Goal: Task Accomplishment & Management: Manage account settings

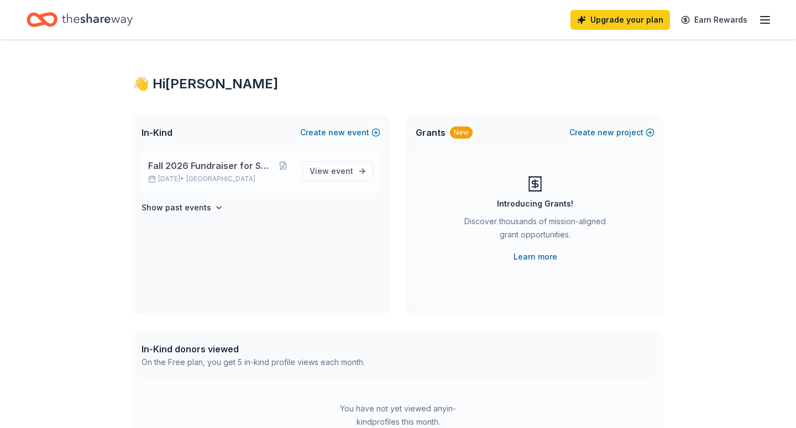
click at [211, 165] on span "Fall 2026 Fundraiser for SFYC" at bounding box center [210, 165] width 124 height 13
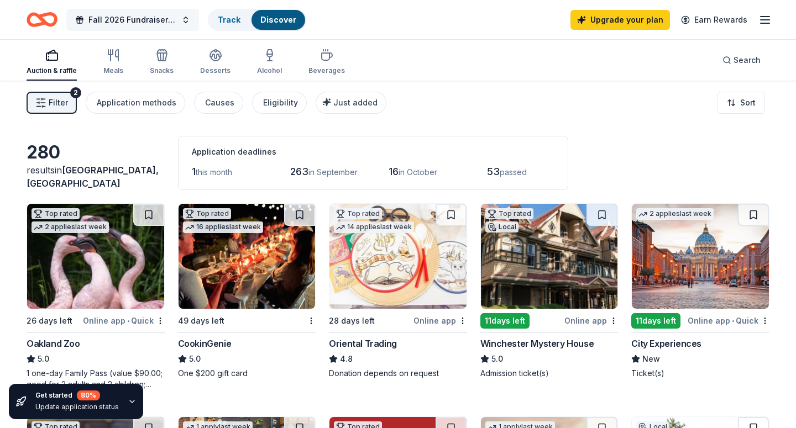
click at [191, 17] on button "Fall 2026 Fundraiser for SFYC" at bounding box center [132, 20] width 133 height 22
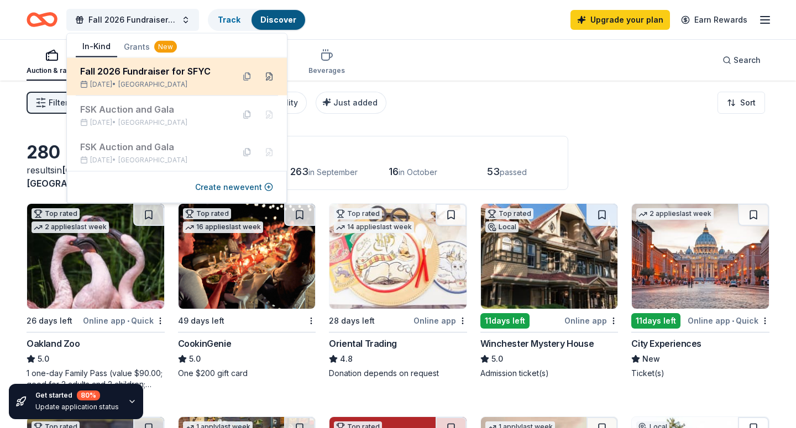
click at [271, 78] on button at bounding box center [269, 77] width 18 height 18
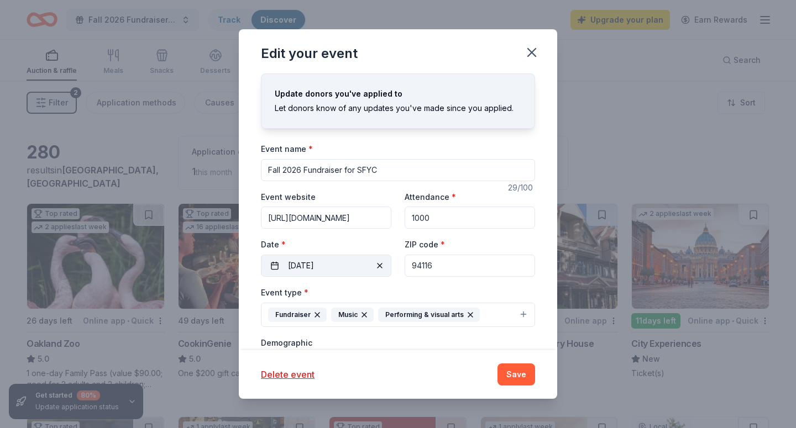
click at [361, 266] on button "[DATE]" at bounding box center [326, 266] width 130 height 22
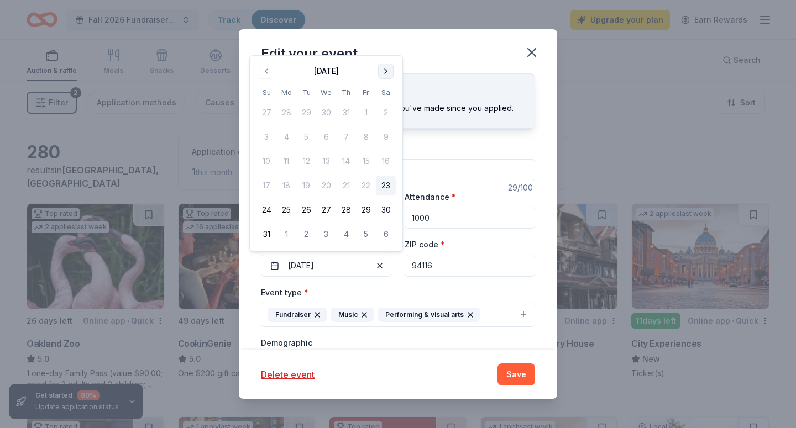
click at [381, 73] on button "Go to next month" at bounding box center [385, 71] width 15 height 15
click at [389, 97] on button "Go to next month" at bounding box center [385, 95] width 15 height 15
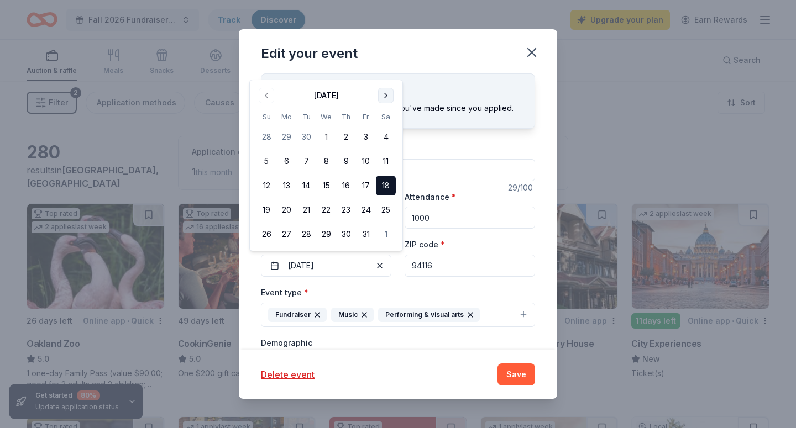
click at [389, 97] on button "Go to next month" at bounding box center [385, 95] width 15 height 15
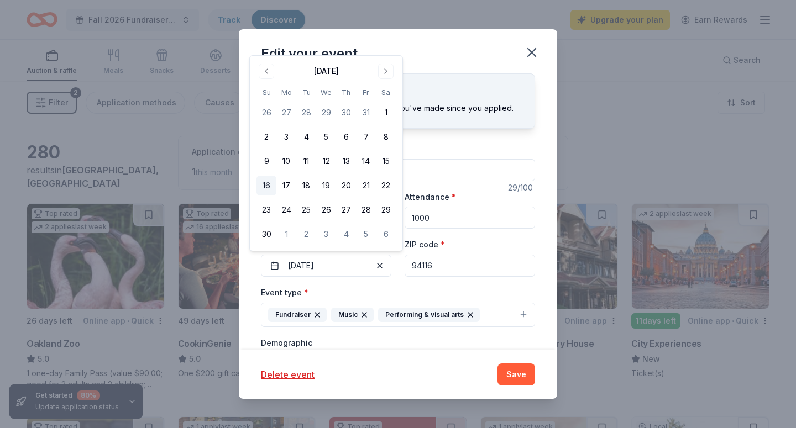
click at [267, 179] on button "16" at bounding box center [266, 186] width 20 height 20
click at [383, 163] on button "15" at bounding box center [386, 161] width 20 height 20
click at [426, 44] on div "Edit your event" at bounding box center [398, 51] width 318 height 44
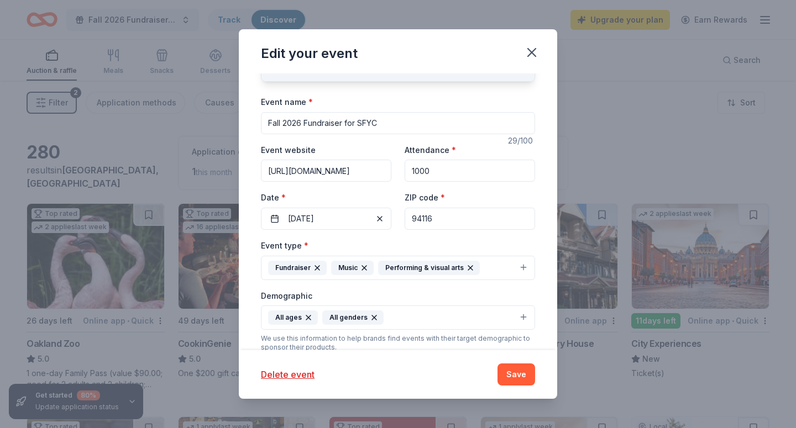
scroll to position [50, 0]
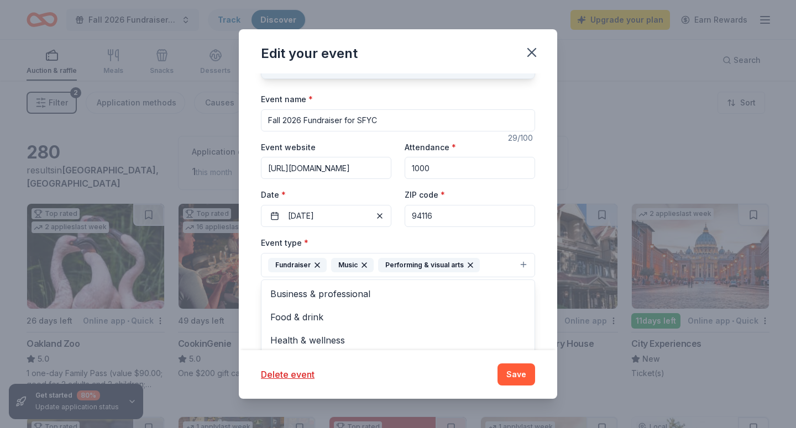
click at [526, 260] on button "Fundraiser Music Performing & visual arts" at bounding box center [398, 265] width 274 height 24
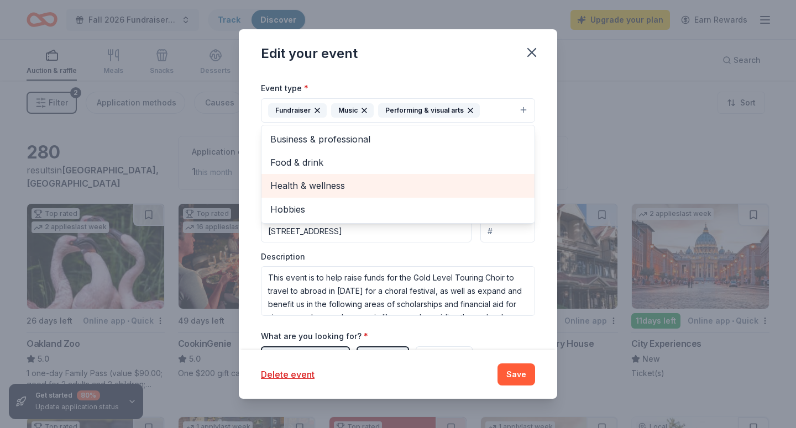
scroll to position [226, 0]
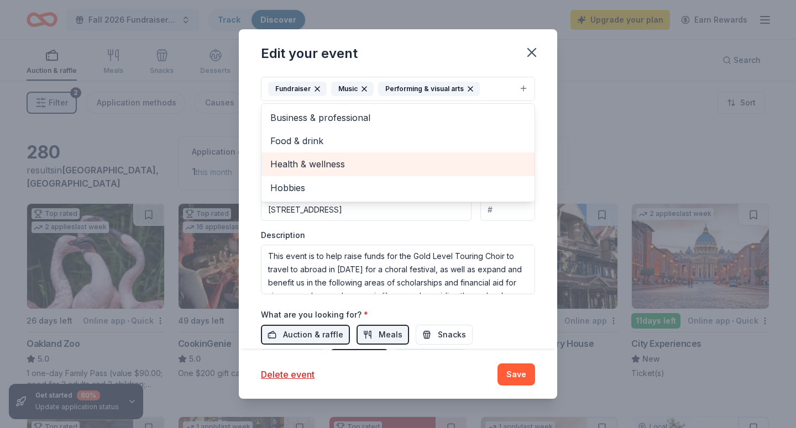
click at [417, 242] on div "Event type * Fundraiser Music Performing & visual arts Business & professional …" at bounding box center [398, 177] width 274 height 235
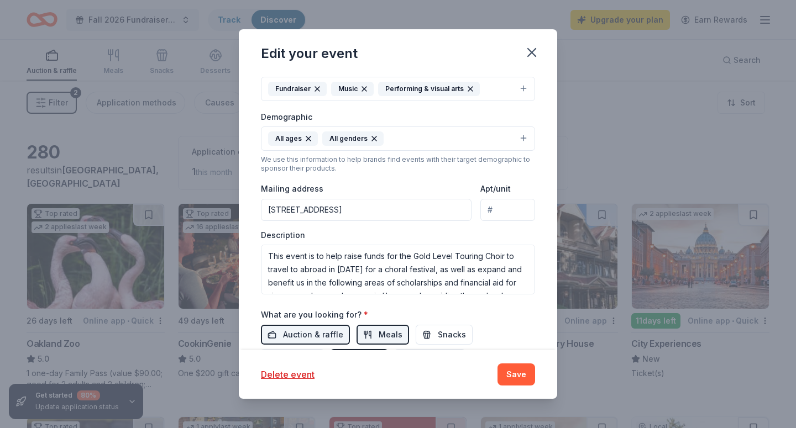
click at [522, 138] on button "All ages All genders" at bounding box center [398, 139] width 274 height 24
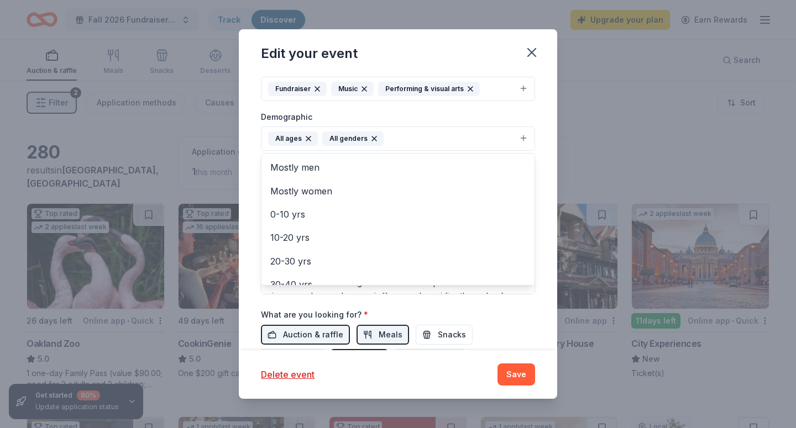
click at [522, 138] on button "All ages All genders" at bounding box center [398, 139] width 274 height 24
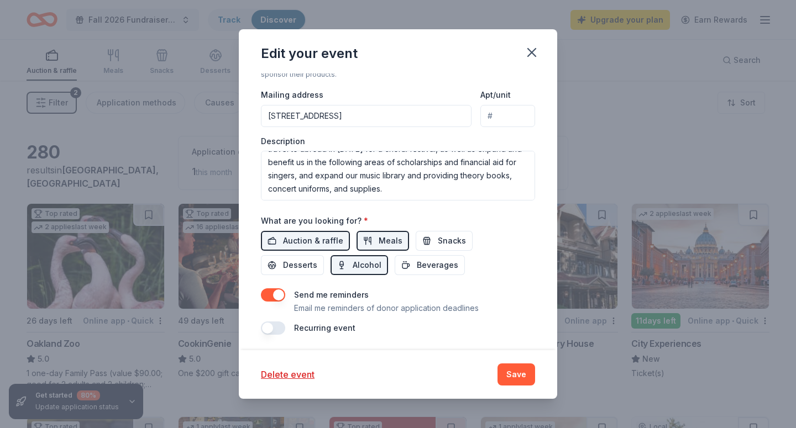
scroll to position [319, 0]
click at [515, 369] on button "Save" at bounding box center [516, 375] width 38 height 22
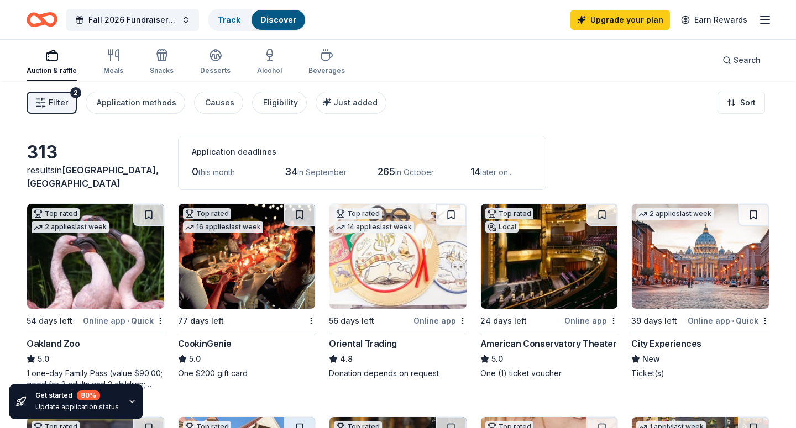
scroll to position [0, 0]
click at [759, 107] on html "Fall 2026 Fundraiser for SFYC Track Discover Upgrade your plan Earn Rewards Auc…" at bounding box center [398, 214] width 796 height 428
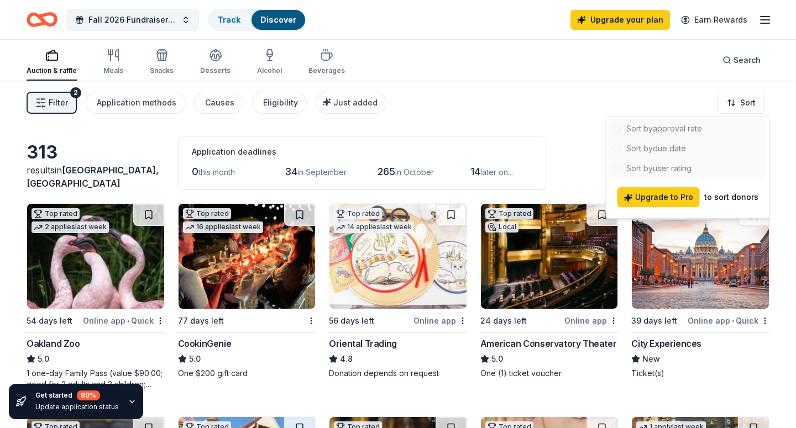
click at [634, 146] on div at bounding box center [687, 149] width 159 height 60
click at [617, 150] on div at bounding box center [687, 149] width 159 height 60
click at [550, 95] on html "Fall 2026 Fundraiser for SFYC Track Discover Upgrade your plan Earn Rewards Auc…" at bounding box center [398, 214] width 796 height 428
